Goal: Transaction & Acquisition: Purchase product/service

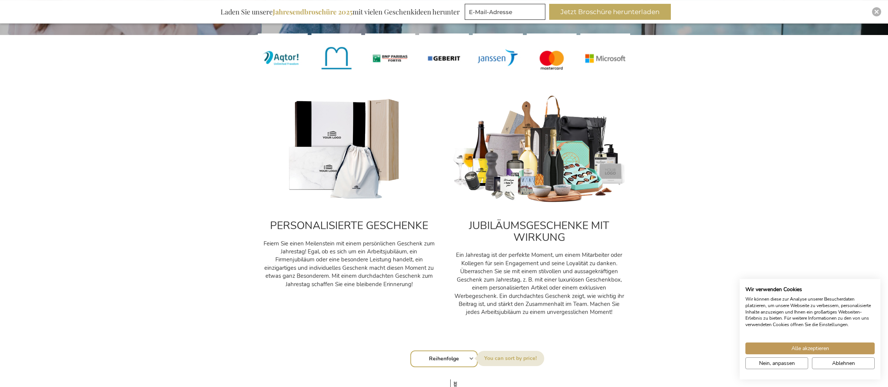
scroll to position [272, 0]
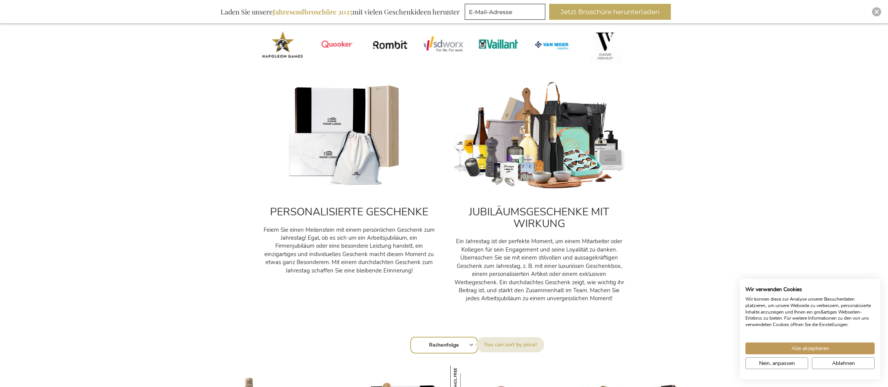
click at [350, 165] on img at bounding box center [349, 135] width 175 height 109
click at [355, 151] on img at bounding box center [349, 135] width 175 height 109
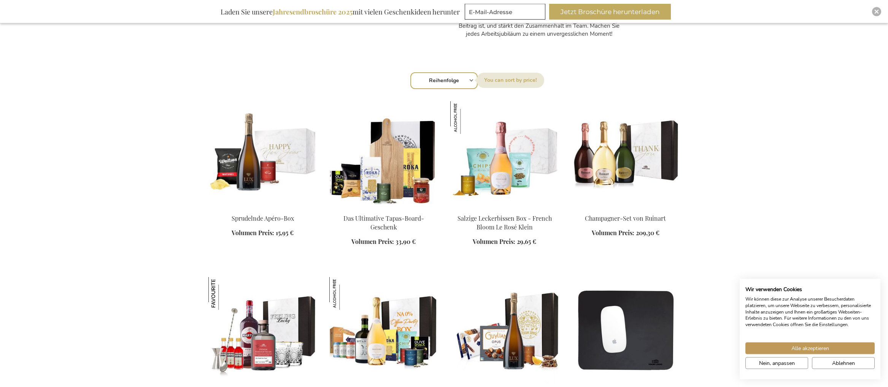
scroll to position [543, 0]
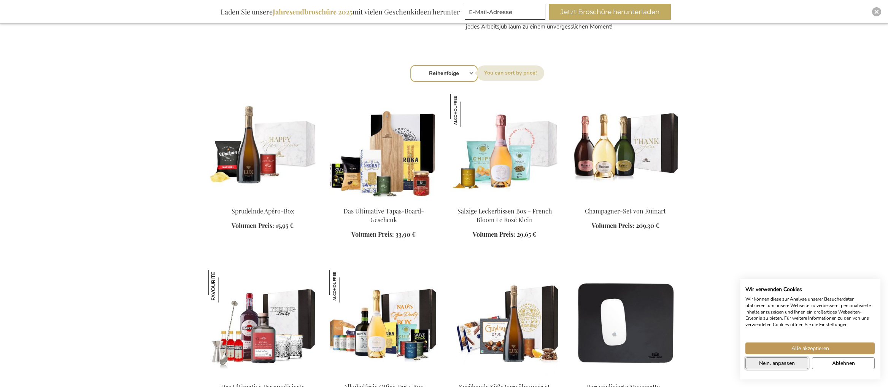
click at [782, 363] on span "Nein, anpassen" at bounding box center [777, 363] width 36 height 8
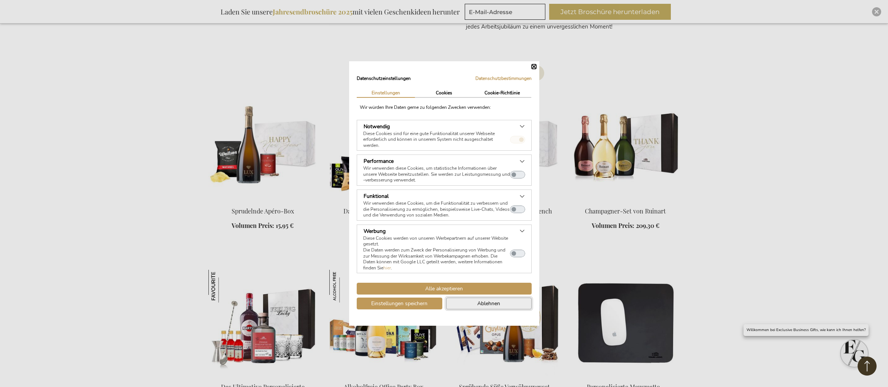
click at [492, 302] on span "Ablehnen" at bounding box center [489, 303] width 23 height 8
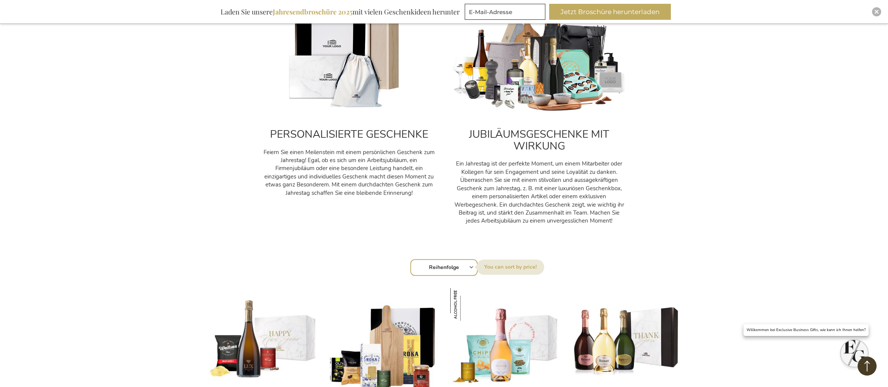
scroll to position [233, 0]
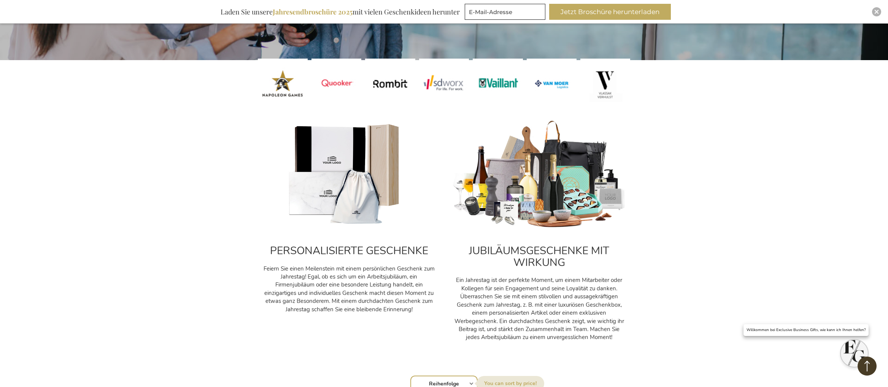
click at [331, 153] on img at bounding box center [349, 174] width 175 height 109
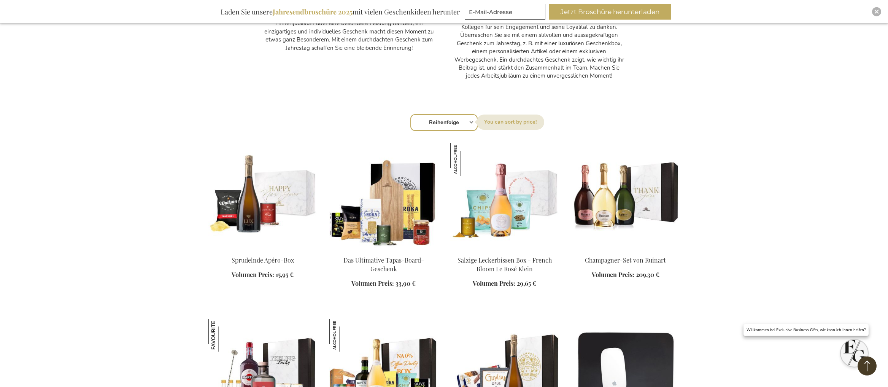
scroll to position [505, 0]
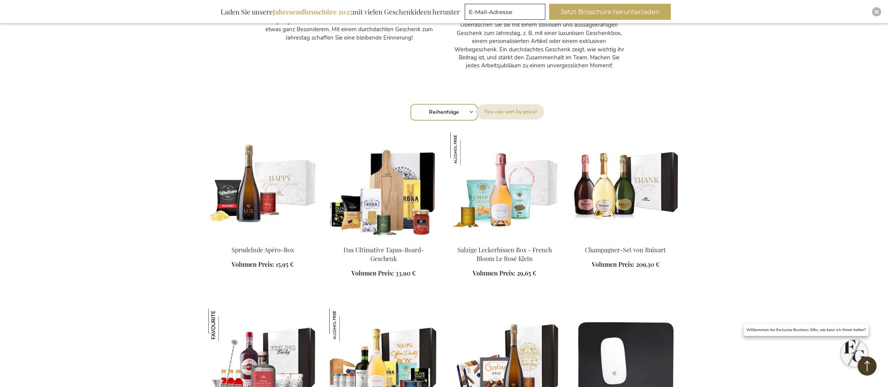
click at [411, 104] on select "Reihenfolge Best Sellers Am meisten angesehen Neu Biggest Saving Price: low to …" at bounding box center [444, 112] width 67 height 17
select select "price_asc"
click option "Price: low to high" at bounding box center [0, 0] width 0 height 0
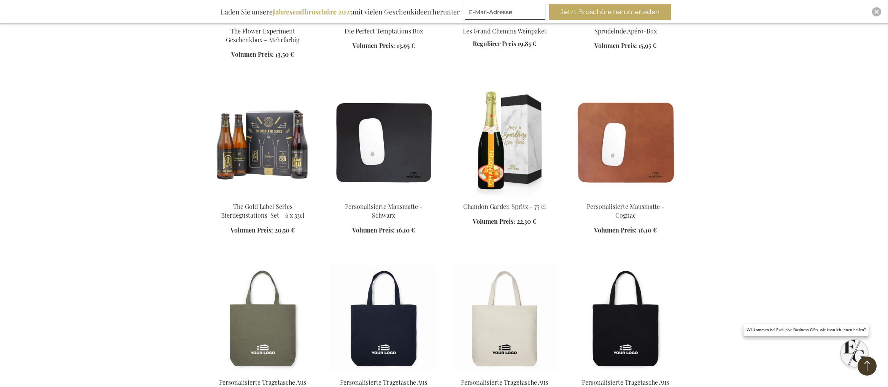
scroll to position [1125, 0]
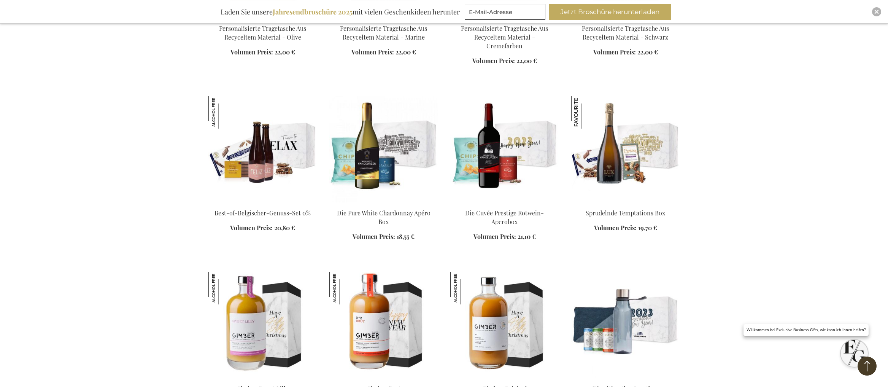
scroll to position [1552, 0]
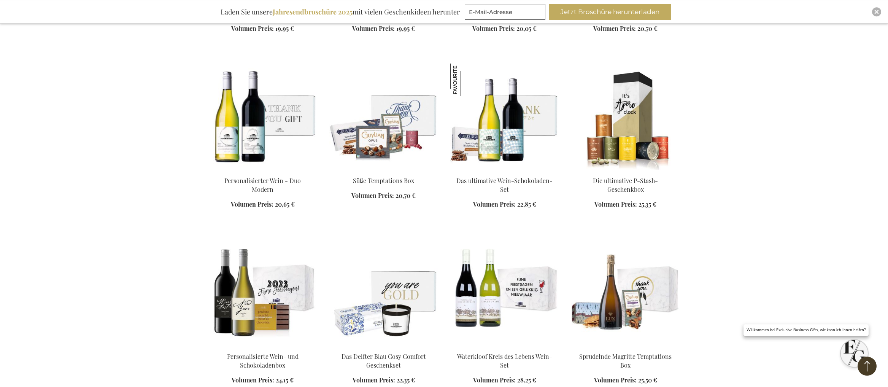
scroll to position [2173, 0]
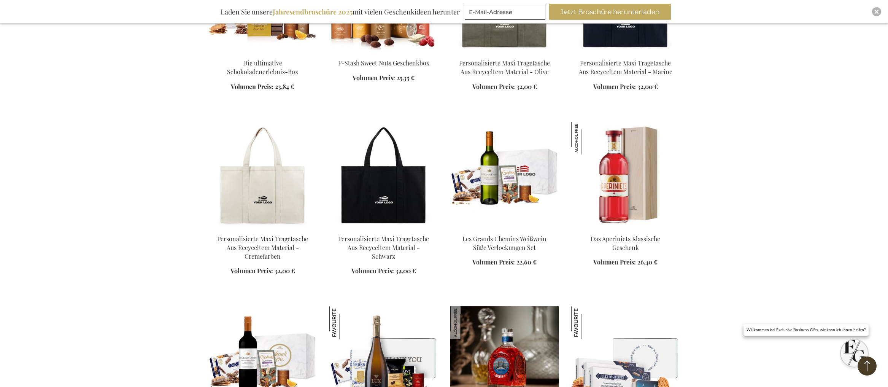
scroll to position [2794, 0]
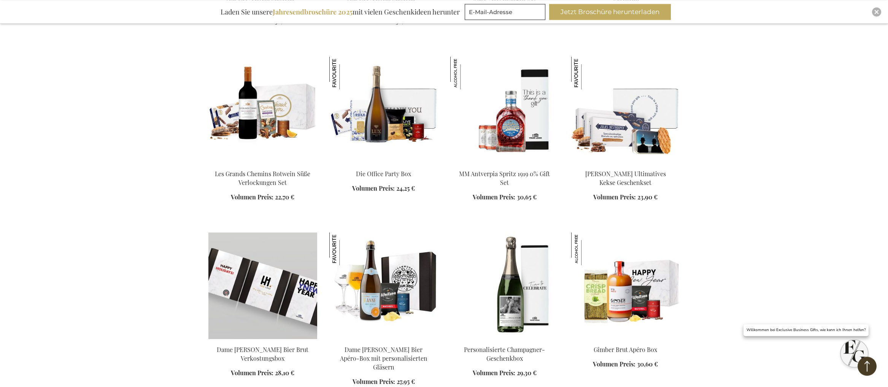
scroll to position [2988, 0]
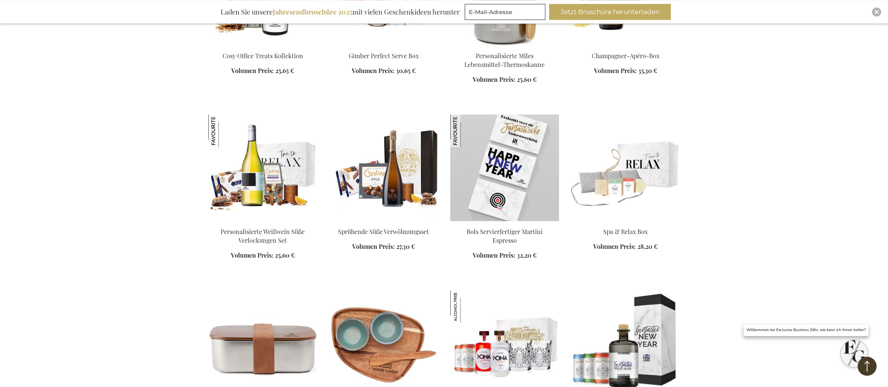
scroll to position [3570, 0]
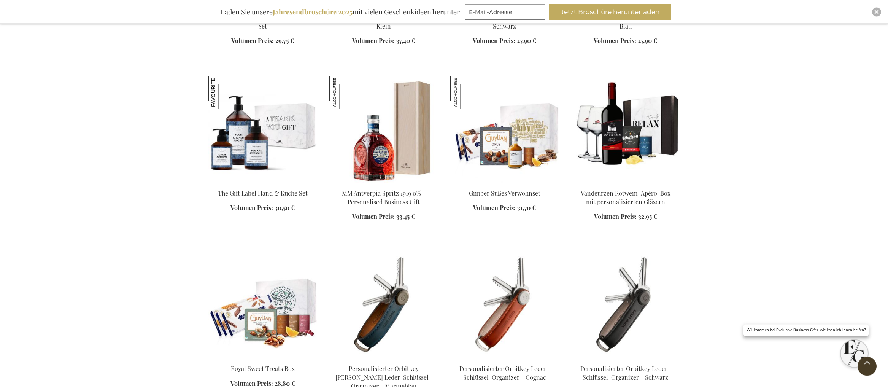
scroll to position [4114, 0]
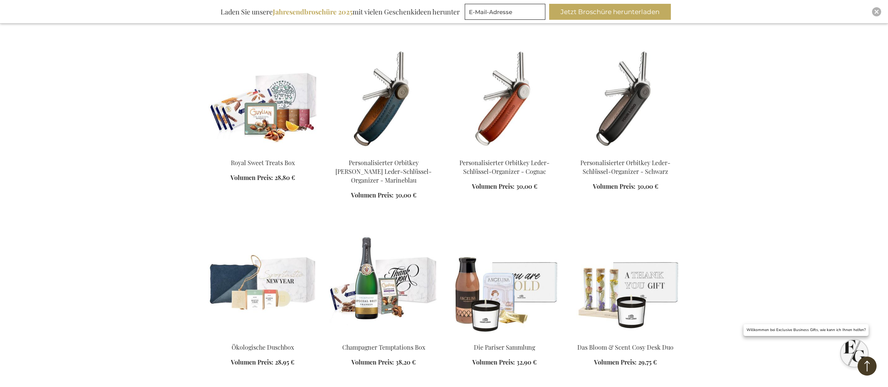
scroll to position [4424, 0]
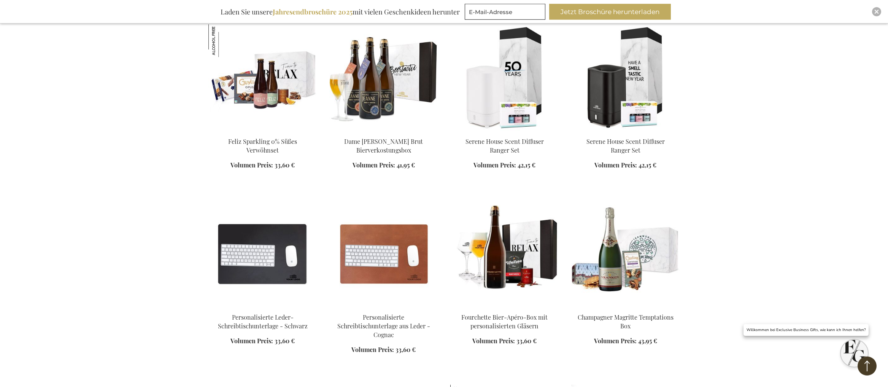
scroll to position [5394, 0]
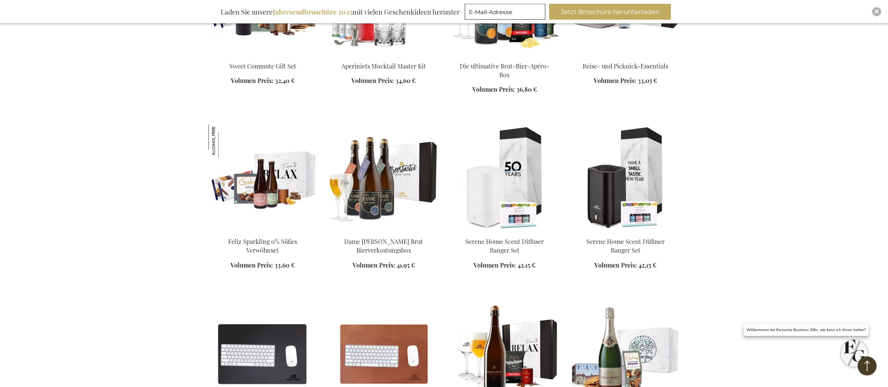
scroll to position [5278, 0]
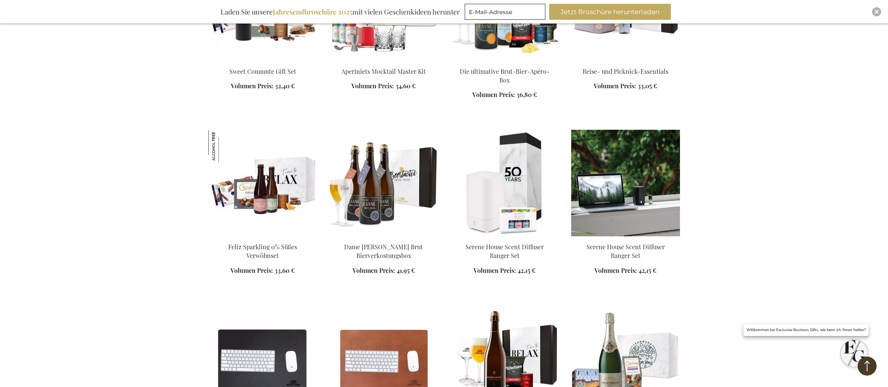
click at [617, 185] on img at bounding box center [625, 183] width 109 height 107
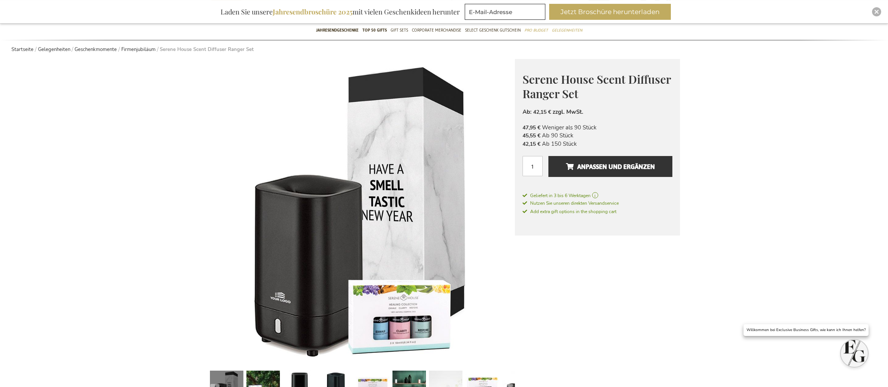
scroll to position [116, 0]
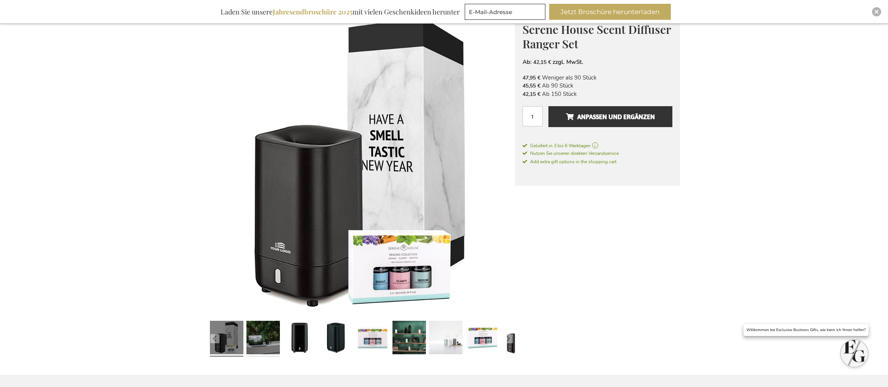
click at [268, 345] on link at bounding box center [263, 339] width 33 height 42
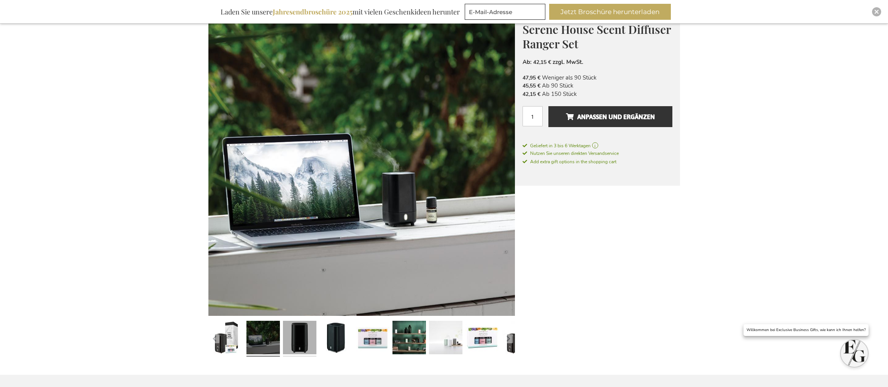
click at [301, 335] on link at bounding box center [299, 339] width 33 height 42
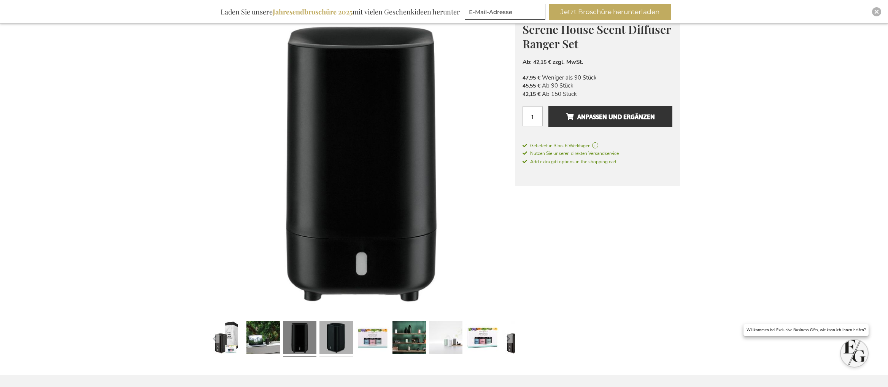
click at [333, 342] on link at bounding box center [336, 339] width 33 height 42
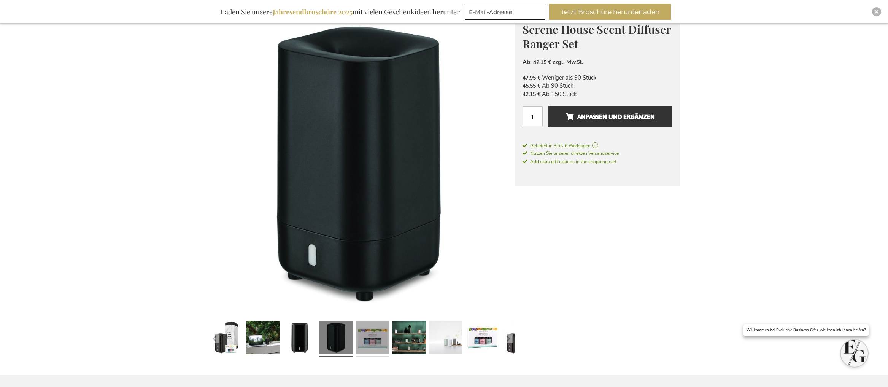
click at [372, 343] on link at bounding box center [372, 339] width 33 height 42
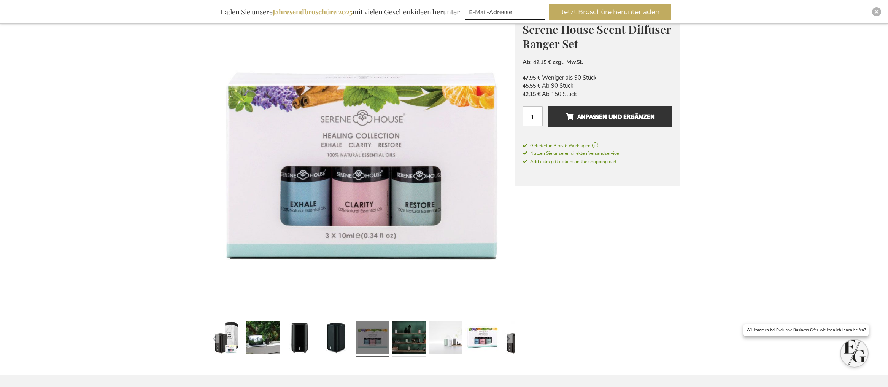
click at [409, 339] on link at bounding box center [409, 339] width 33 height 42
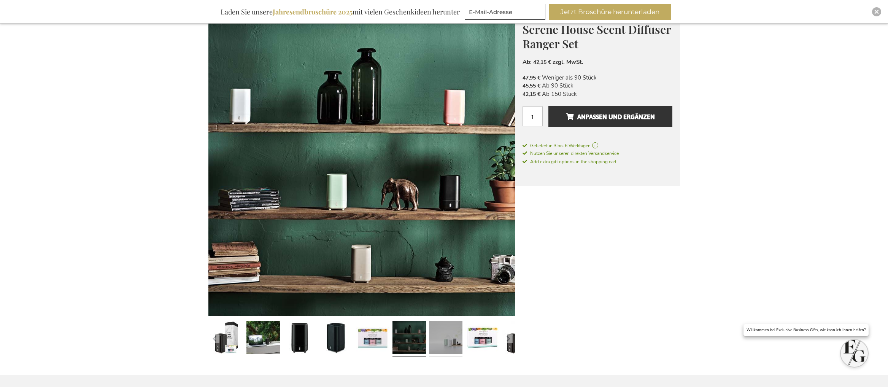
click at [439, 344] on link at bounding box center [445, 339] width 33 height 42
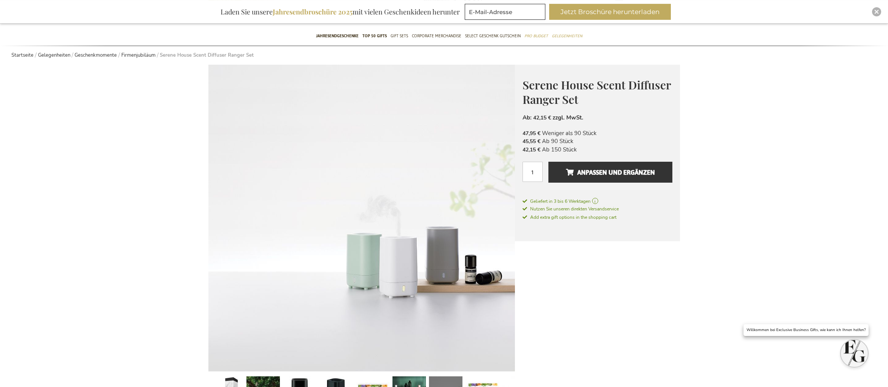
scroll to position [0, 0]
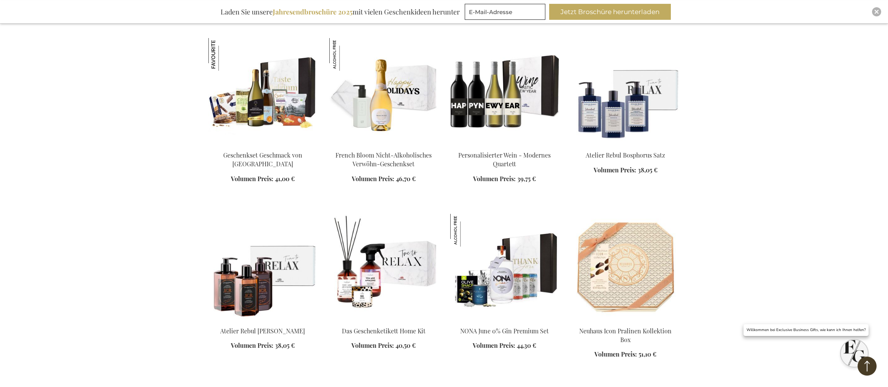
scroll to position [1697, 0]
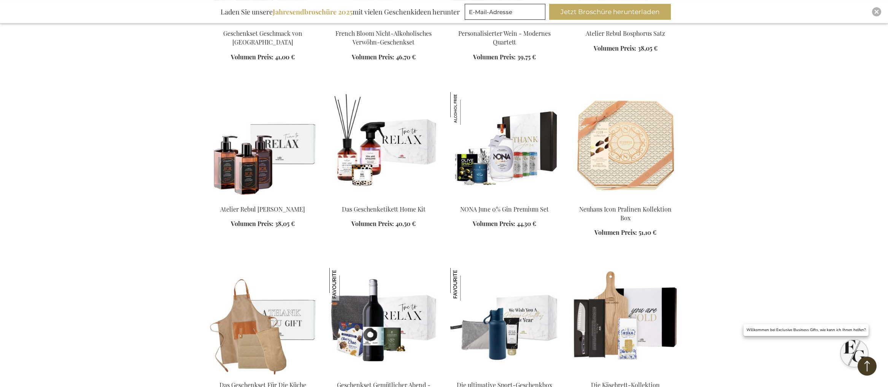
scroll to position [1659, 0]
